Goal: Task Accomplishment & Management: Use online tool/utility

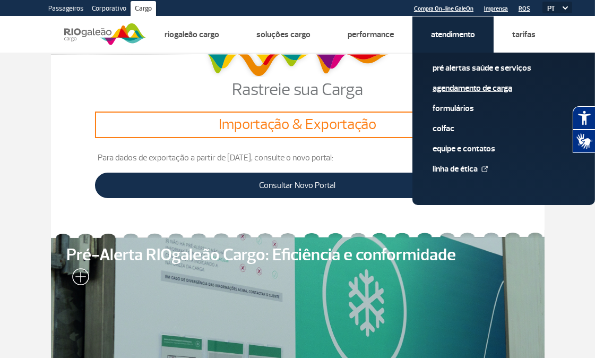
click at [462, 89] on link "Agendamento de Carga" at bounding box center [503, 88] width 142 height 12
click at [464, 84] on link "Agendamento de Carga" at bounding box center [503, 88] width 142 height 12
click at [455, 89] on link "Agendamento de Carga" at bounding box center [503, 88] width 142 height 12
click at [458, 92] on link "Agendamento de Carga" at bounding box center [503, 88] width 142 height 12
